Goal: Transaction & Acquisition: Purchase product/service

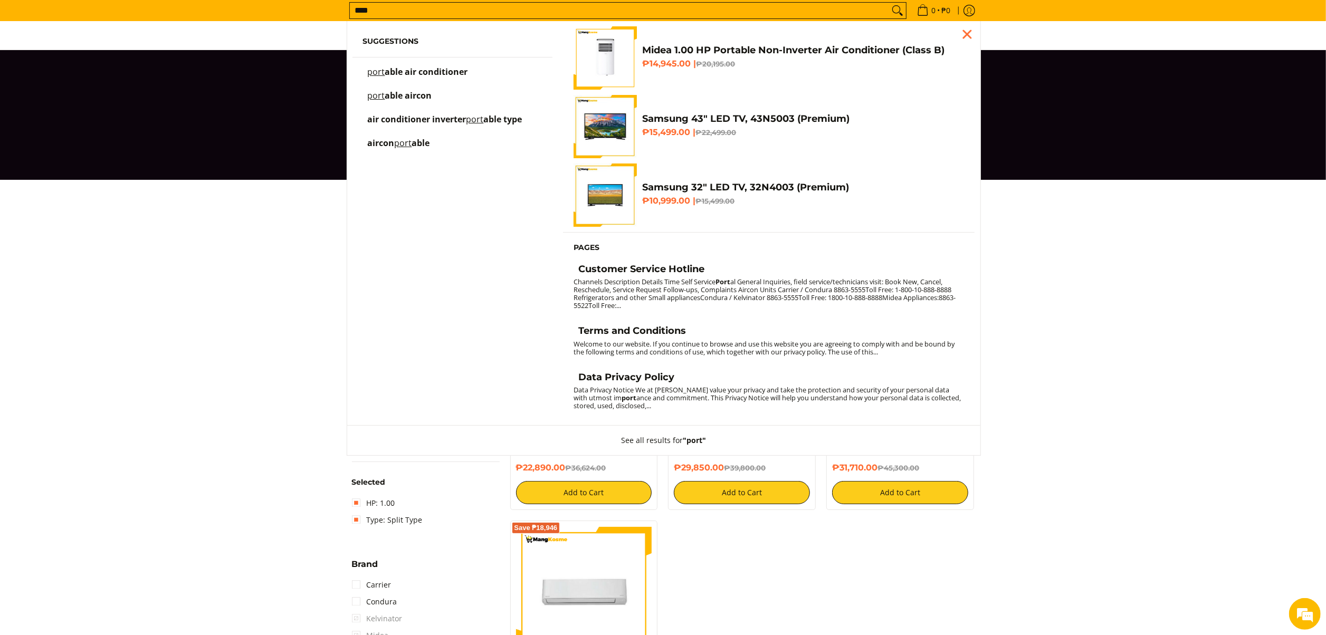
type input "****"
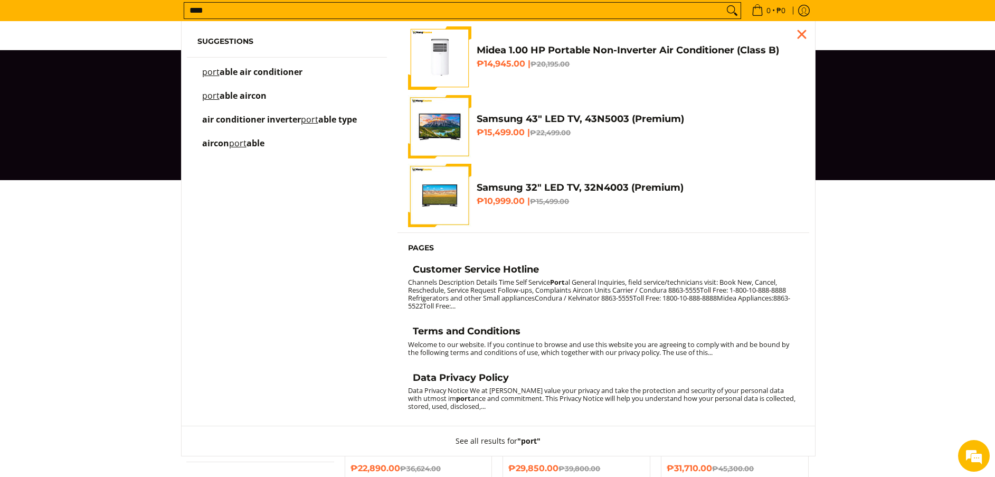
click at [644, 46] on h4 "Midea 1.00 HP Portable Non-Inverter Air Conditioner (Class B)" at bounding box center [638, 50] width 322 height 12
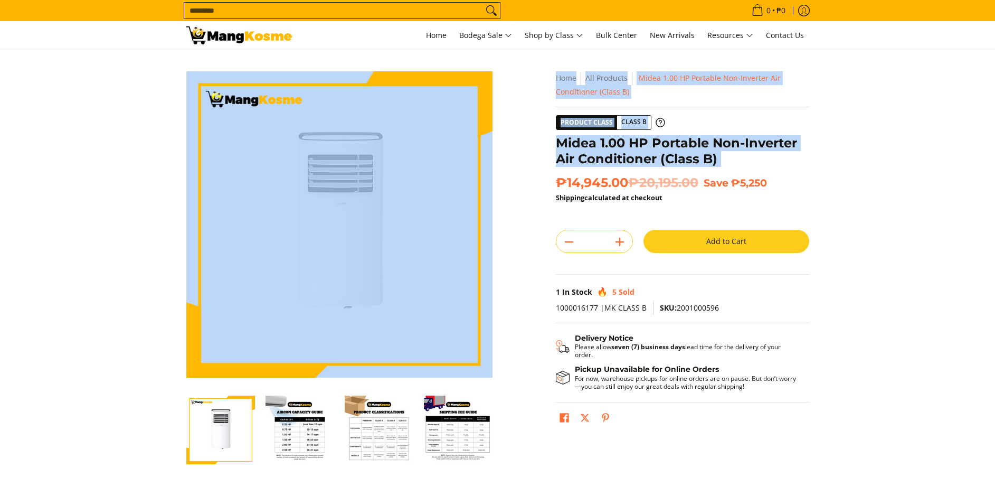
click at [533, 156] on div "Skip to Main Content Enable zoom Disable zoom Enable zoom Disable zoom Enable z…" at bounding box center [497, 296] width 633 height 450
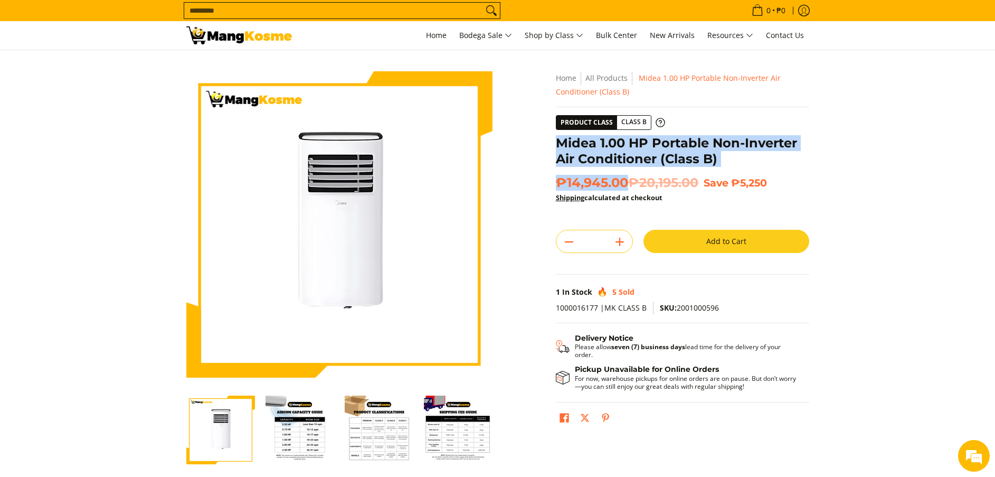
drag, startPoint x: 647, startPoint y: 170, endPoint x: 556, endPoint y: 138, distance: 97.0
click at [556, 138] on div "**********" at bounding box center [682, 254] width 253 height 366
copy div "Midea 1.00 HP Portable Non-Inverter Air Conditioner (Class B) ₱14,945.00"
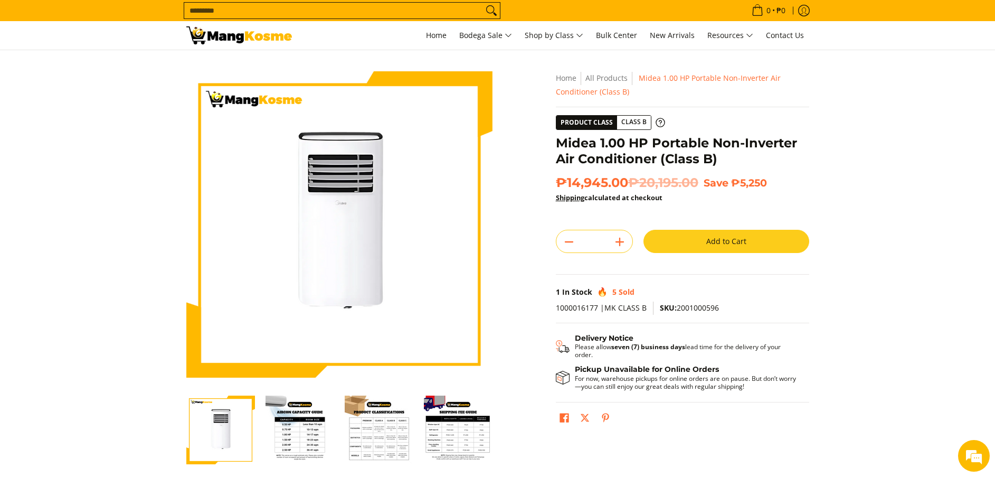
drag, startPoint x: 889, startPoint y: 344, endPoint x: 1001, endPoint y: 438, distance: 145.8
click at [888, 344] on section "Skip to Main Content Enable zoom Disable zoom Enable zoom Disable zoom Enable z…" at bounding box center [497, 291] width 995 height 482
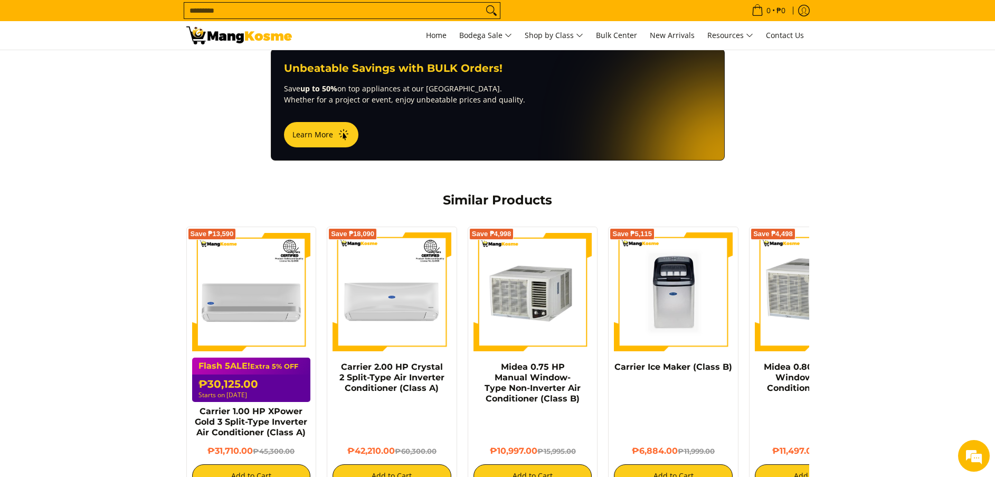
scroll to position [963, 0]
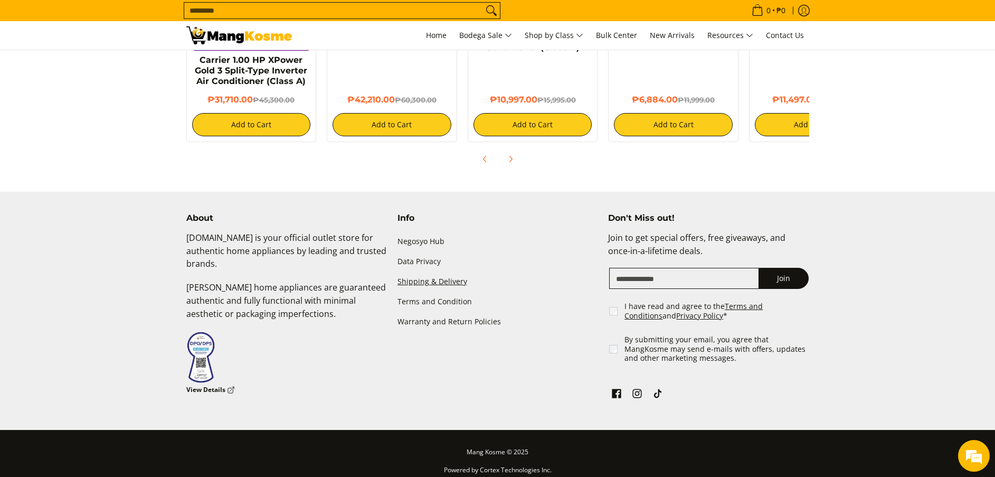
click at [434, 271] on link "Shipping & Delivery" at bounding box center [497, 281] width 201 height 20
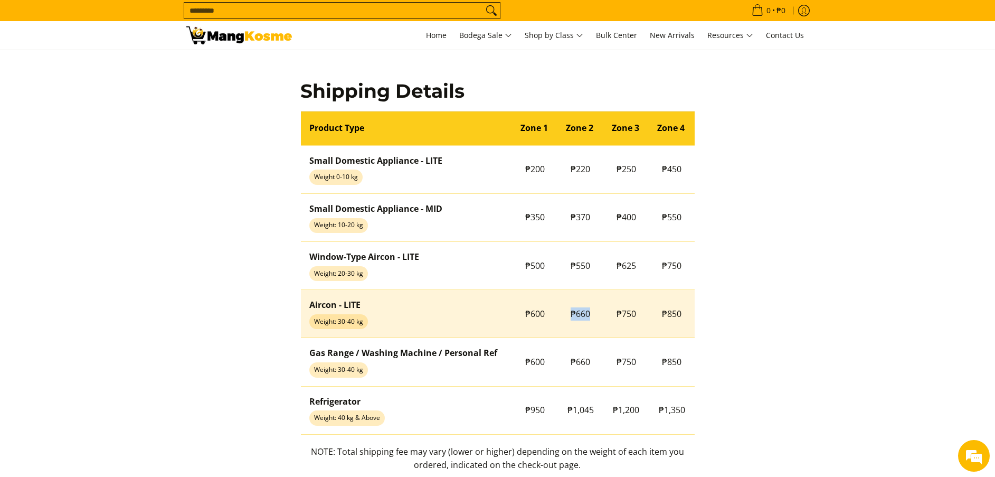
copy span "₱660"
drag, startPoint x: 566, startPoint y: 317, endPoint x: 587, endPoint y: 326, distance: 22.7
click at [587, 326] on td "₱660" at bounding box center [580, 314] width 46 height 48
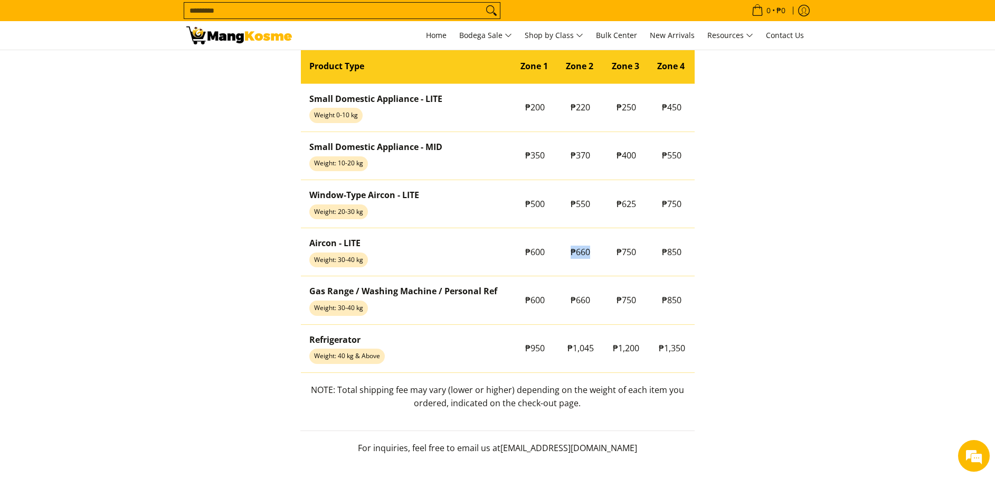
scroll to position [959, 0]
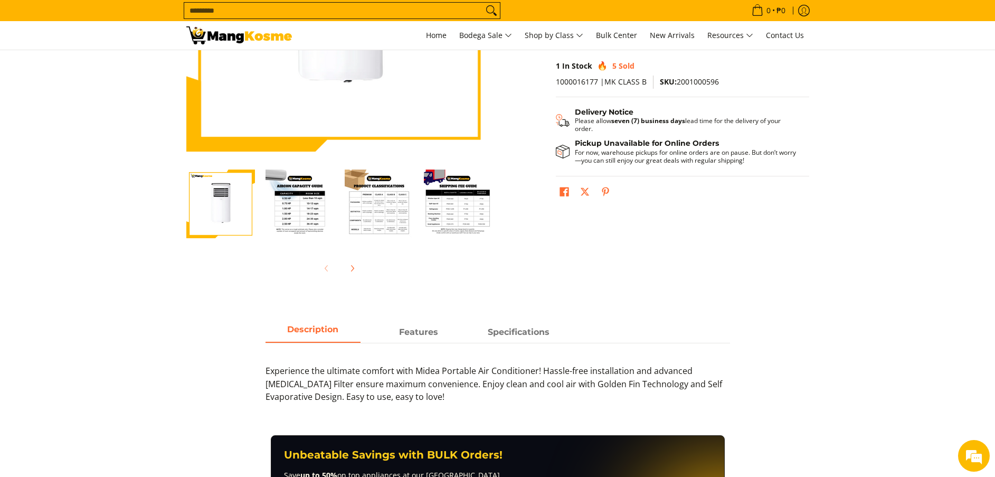
scroll to position [163, 0]
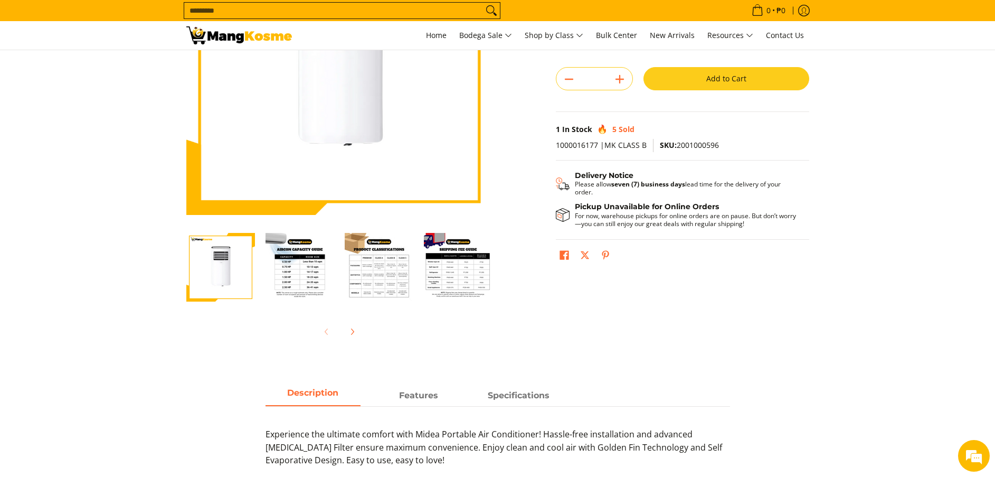
click at [748, 76] on button "Add to Cart" at bounding box center [726, 78] width 166 height 23
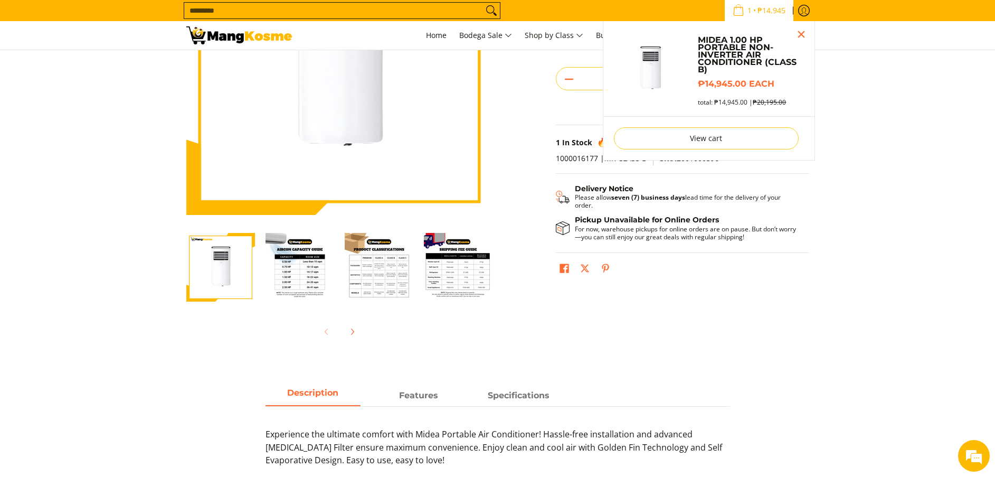
scroll to position [134, 0]
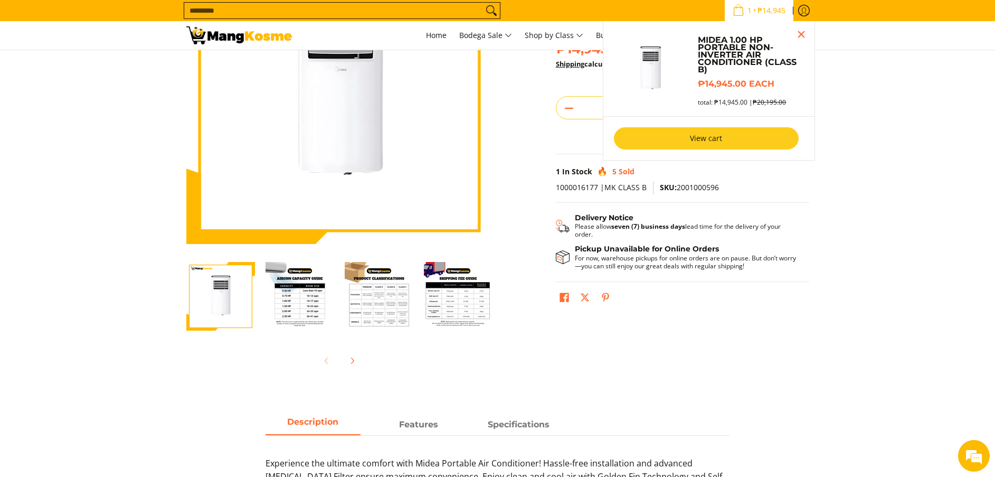
click at [716, 137] on link "View cart" at bounding box center [706, 138] width 185 height 22
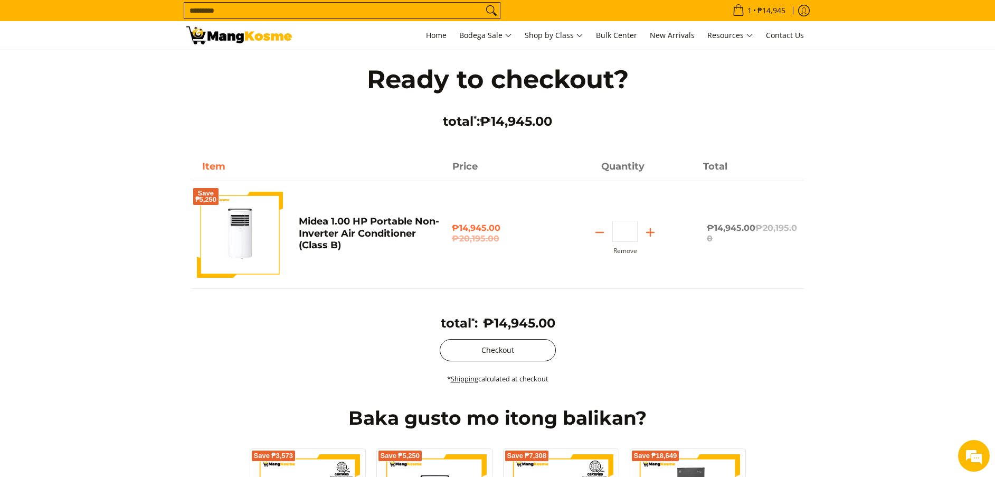
click at [464, 361] on button "Checkout" at bounding box center [498, 350] width 116 height 22
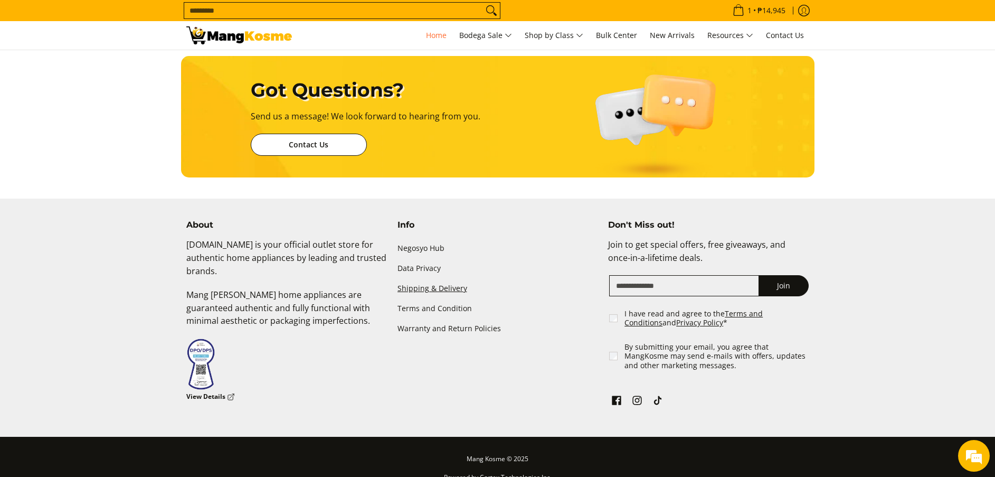
click at [445, 284] on link "Shipping & Delivery" at bounding box center [497, 289] width 201 height 20
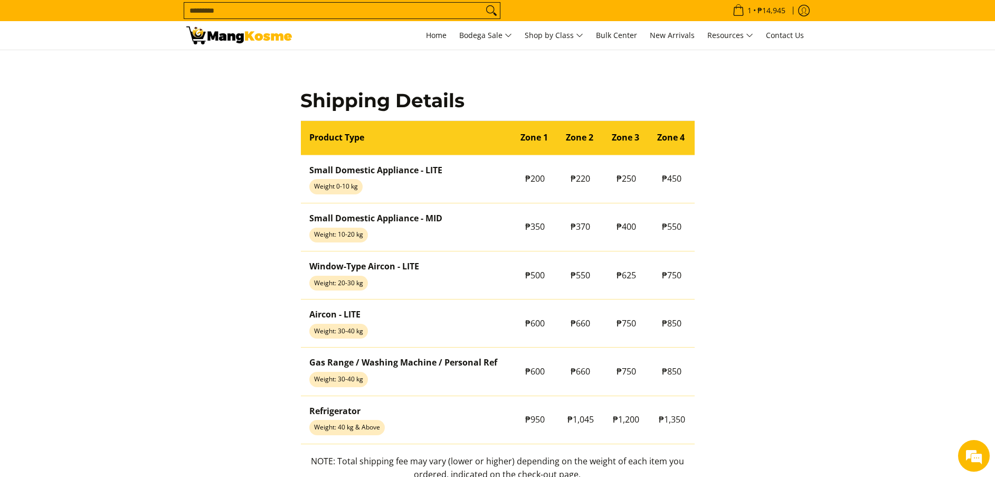
scroll to position [793, 0]
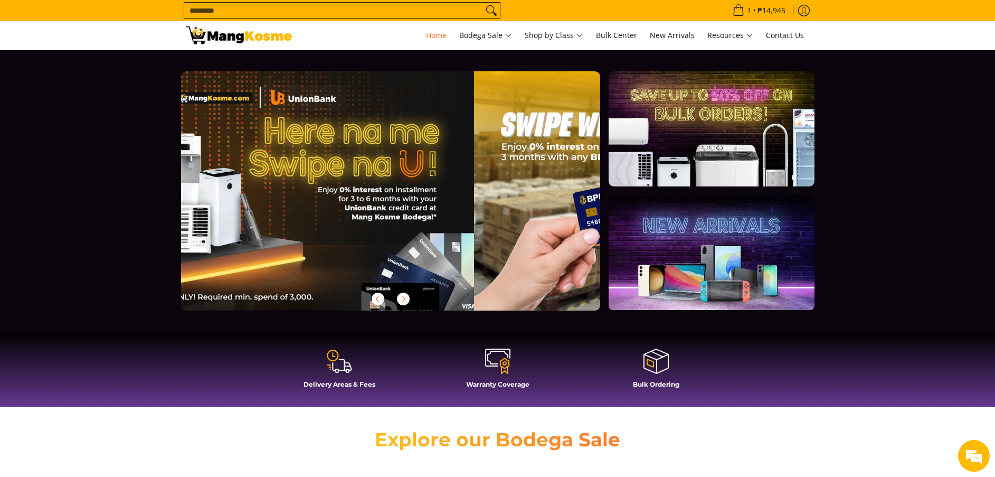
scroll to position [0, 1259]
